Goal: Transaction & Acquisition: Register for event/course

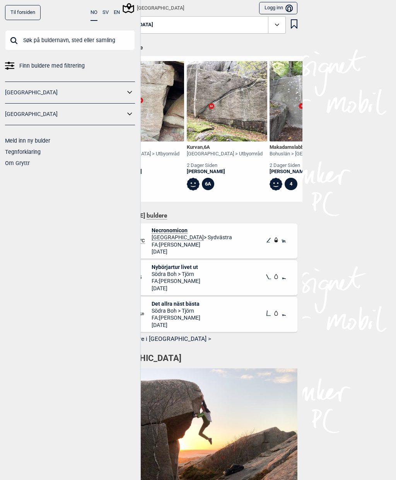
click at [46, 35] on input "text" at bounding box center [70, 40] width 130 height 20
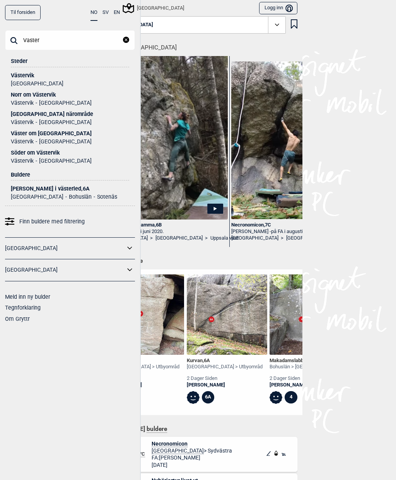
type input "Vaster"
click at [13, 77] on div "Västervik" at bounding box center [70, 76] width 118 height 6
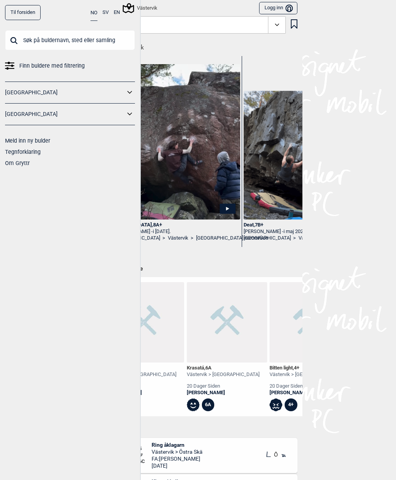
scroll to position [0, 379]
click at [102, 14] on div "Västervik" at bounding box center [128, 8] width 59 height 13
click at [106, 16] on button "SV" at bounding box center [105, 12] width 6 height 15
click at [119, 16] on button "EN" at bounding box center [117, 12] width 6 height 15
click at [18, 117] on link "[GEOGRAPHIC_DATA]" at bounding box center [65, 114] width 120 height 11
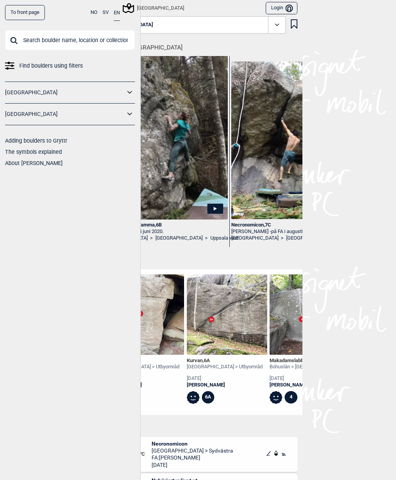
click at [122, 118] on link "[GEOGRAPHIC_DATA]" at bounding box center [65, 114] width 120 height 11
click at [110, 41] on input "text" at bounding box center [70, 40] width 130 height 20
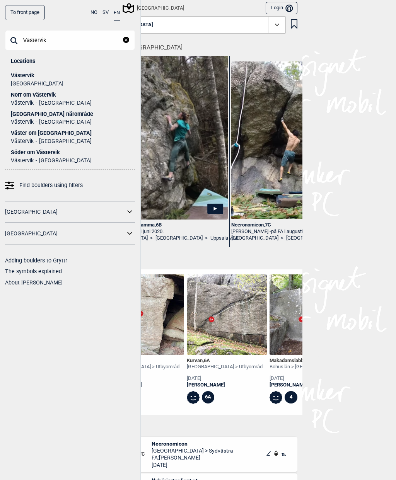
type input "Vastervik"
click at [22, 83] on li "[GEOGRAPHIC_DATA]" at bounding box center [37, 84] width 53 height 6
click at [21, 77] on div "Västervik" at bounding box center [70, 76] width 118 height 6
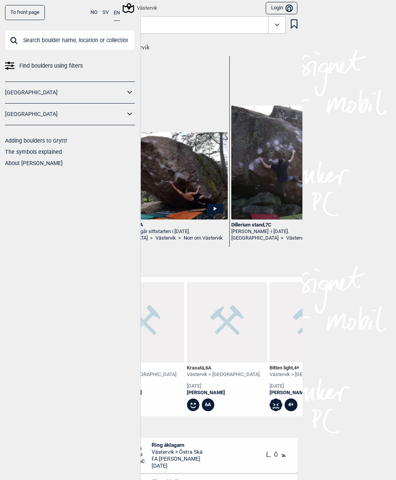
click at [149, 3] on div "Västervik" at bounding box center [141, 7] width 34 height 9
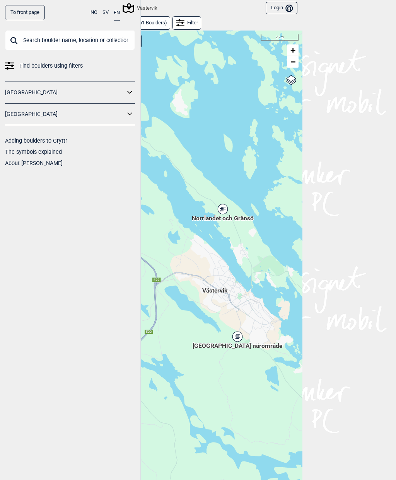
click at [234, 214] on span "Norrlandet och Gränsö" at bounding box center [223, 214] width 62 height 0
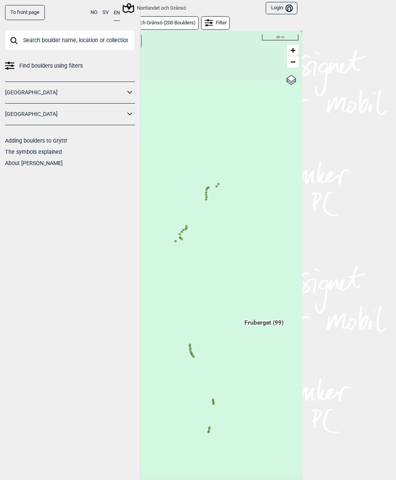
click at [207, 190] on icon at bounding box center [206, 190] width 4 height 4
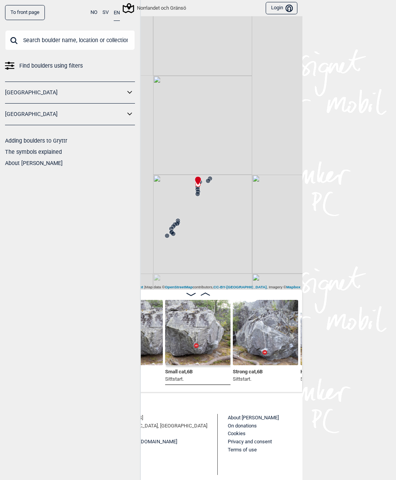
scroll to position [114, 0]
click at [262, 369] on span "Strong cat , 6B" at bounding box center [248, 370] width 30 height 7
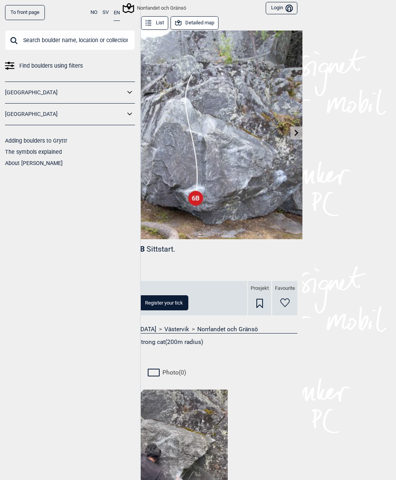
click at [298, 137] on link at bounding box center [296, 133] width 12 height 13
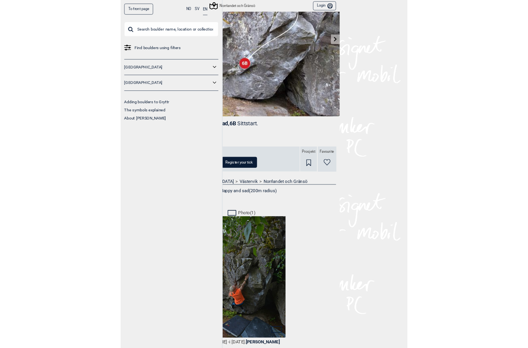
scroll to position [78, 0]
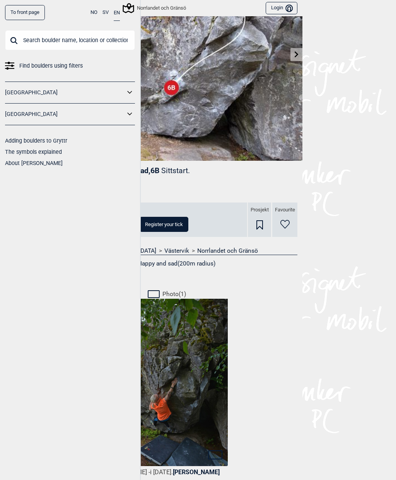
click at [286, 10] on icon "Bruker" at bounding box center [288, 8] width 7 height 7
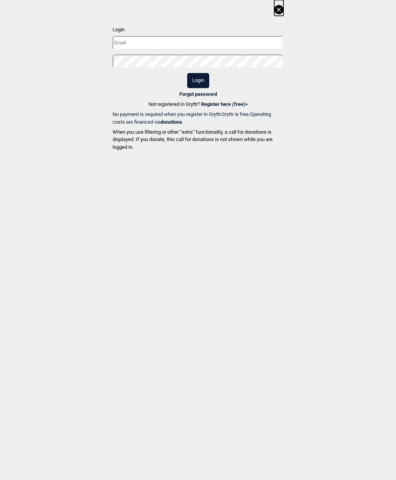
click at [234, 105] on link "Register here (free) >" at bounding box center [224, 104] width 47 height 6
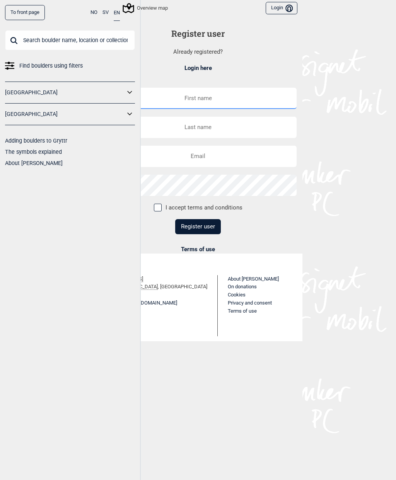
click at [250, 97] on input "text" at bounding box center [197, 98] width 197 height 21
type input "[GEOGRAPHIC_DATA]"
click at [226, 130] on input "text" at bounding box center [197, 127] width 197 height 21
type input "[PERSON_NAME]"
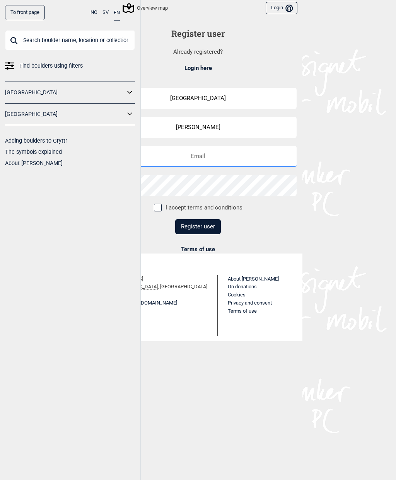
click at [245, 156] on input "email" at bounding box center [197, 156] width 197 height 21
type input "[EMAIL_ADDRESS][DOMAIN_NAME]"
click at [157, 208] on span at bounding box center [158, 208] width 8 height 8
click at [157, 208] on input "I accept terms and conditions" at bounding box center [157, 206] width 5 height 5
checkbox input "true"
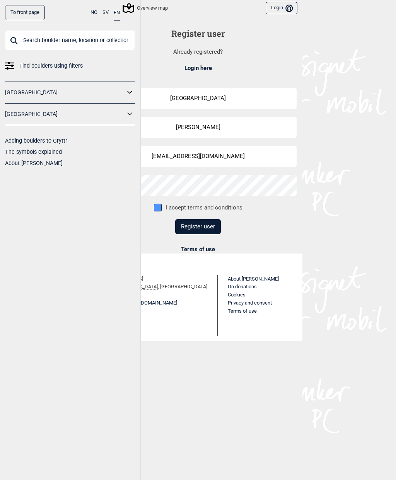
click at [207, 228] on button "Register user" at bounding box center [198, 226] width 46 height 15
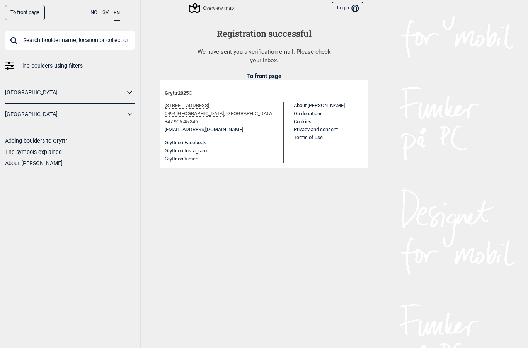
click at [395, 29] on div "To front page NO SV EN Find boulders using filters [GEOGRAPHIC_DATA] [GEOGRAPHI…" at bounding box center [264, 174] width 528 height 348
click at [395, 122] on div "To front page NO SV EN Find boulders using filters [GEOGRAPHIC_DATA] [GEOGRAPHI…" at bounding box center [264, 174] width 528 height 348
click at [122, 109] on link "[GEOGRAPHIC_DATA]" at bounding box center [65, 114] width 120 height 11
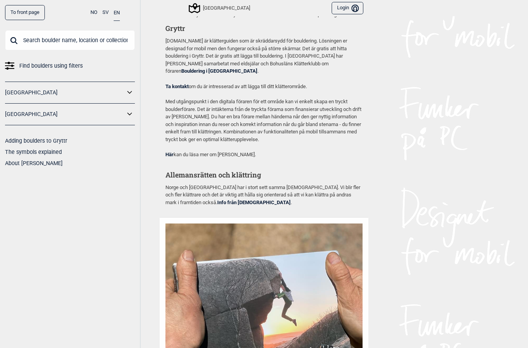
scroll to position [762, 0]
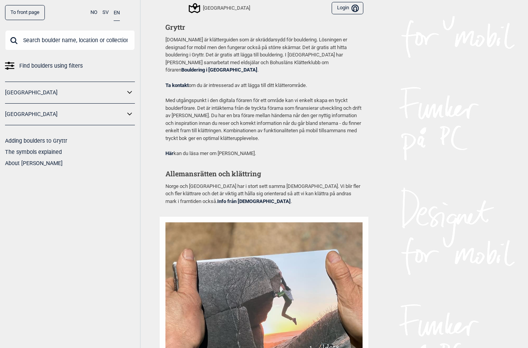
click at [257, 67] on link "Bouldering i [GEOGRAPHIC_DATA]" at bounding box center [219, 70] width 76 height 6
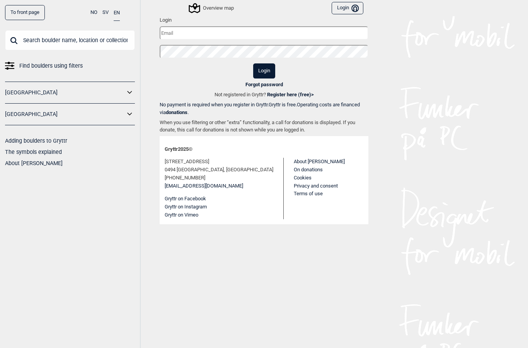
click at [287, 30] on input "text" at bounding box center [264, 33] width 209 height 14
type input "[EMAIL_ADDRESS][DOMAIN_NAME]"
click at [268, 70] on button "Login" at bounding box center [264, 70] width 22 height 15
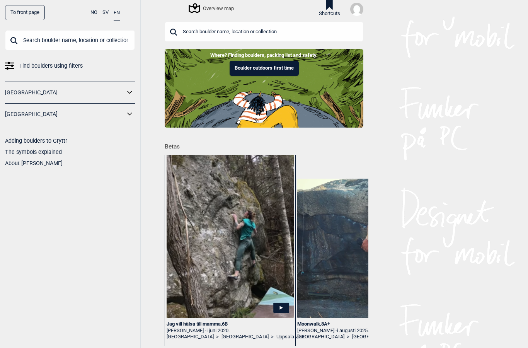
click at [22, 12] on link "To front page" at bounding box center [25, 12] width 40 height 15
click at [25, 11] on link "To front page" at bounding box center [25, 12] width 40 height 15
click at [358, 12] on img at bounding box center [356, 9] width 13 height 13
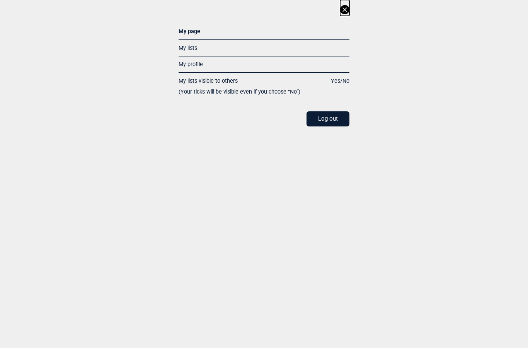
click at [348, 11] on icon at bounding box center [344, 9] width 9 height 9
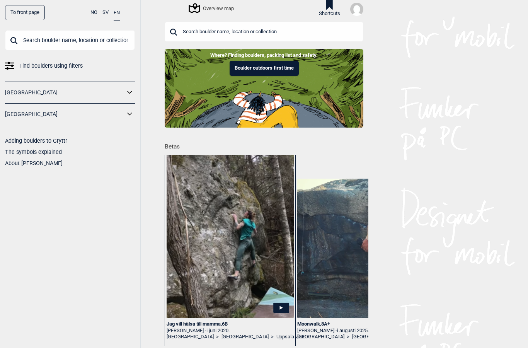
click at [42, 41] on input "text" at bounding box center [70, 40] width 130 height 20
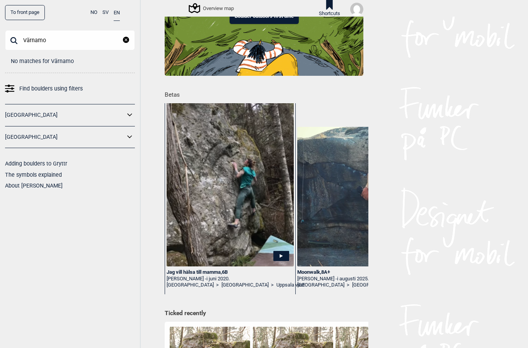
scroll to position [53, 0]
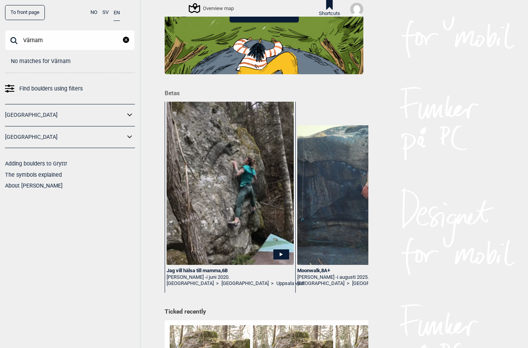
type input "Värnam"
click at [484, 99] on div "To front page NO SV EN Värnam Lukk No matches for Värnam Find boulders using fi…" at bounding box center [264, 174] width 528 height 348
click at [25, 136] on link "[GEOGRAPHIC_DATA]" at bounding box center [65, 136] width 120 height 11
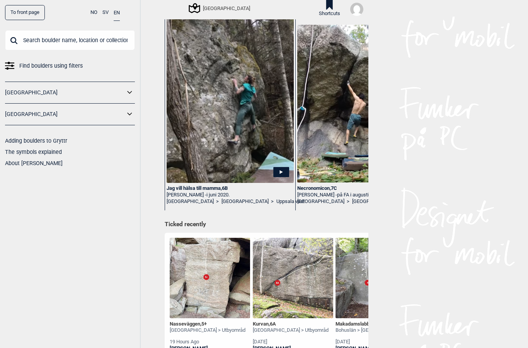
scroll to position [37, 0]
click at [212, 8] on div "[GEOGRAPHIC_DATA]" at bounding box center [220, 7] width 60 height 9
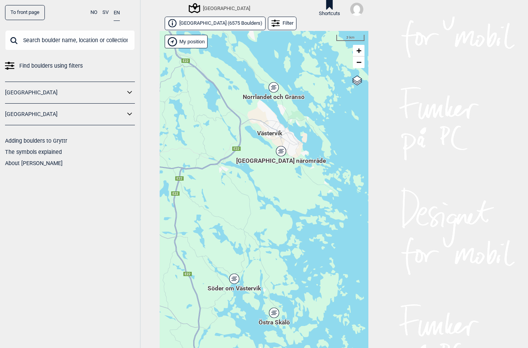
click at [281, 153] on div "[GEOGRAPHIC_DATA] närområde" at bounding box center [281, 151] width 5 height 5
